Goal: Complete application form

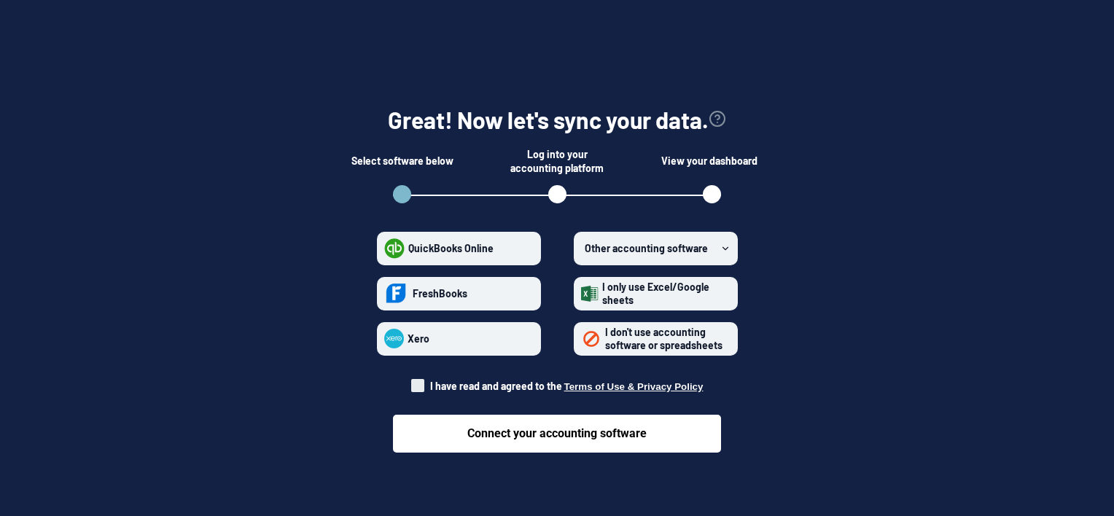
click at [639, 335] on span "I don't use accounting software or spreadsheets" at bounding box center [663, 339] width 117 height 26
click at [582, 338] on spreadsheets "I don't use accounting software or spreadsheets" at bounding box center [581, 338] width 1 height 1
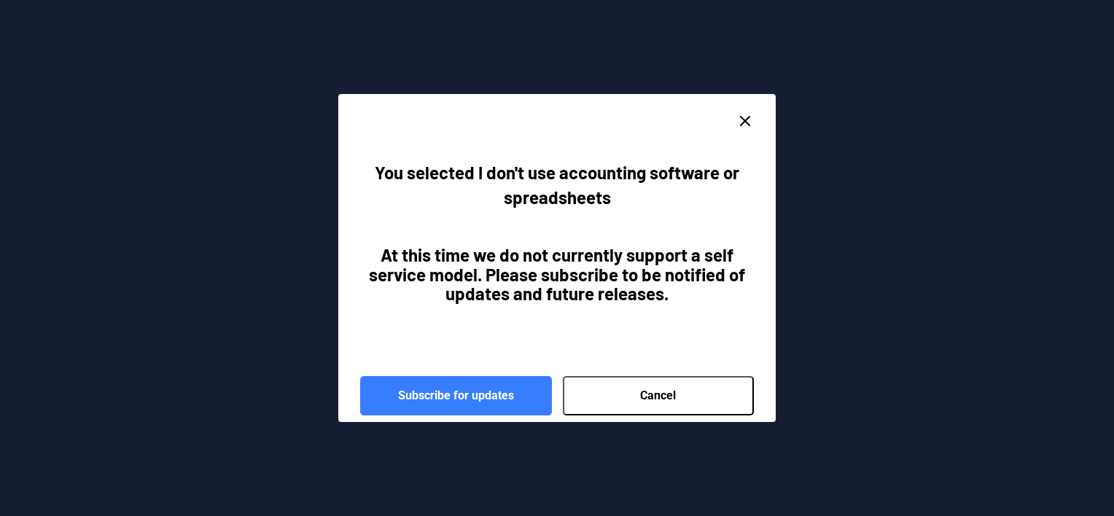
click at [593, 385] on button "Cancel" at bounding box center [659, 395] width 192 height 39
radio spreadsheets "false"
